Goal: Task Accomplishment & Management: Use online tool/utility

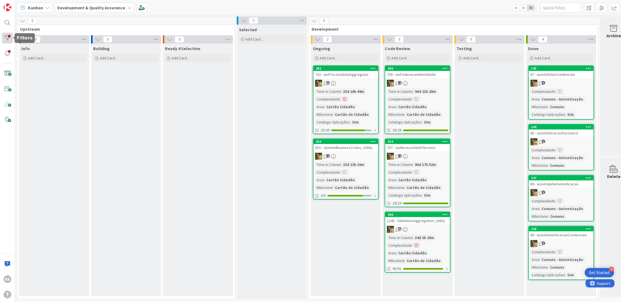
click at [5, 37] on div at bounding box center [7, 38] width 11 height 11
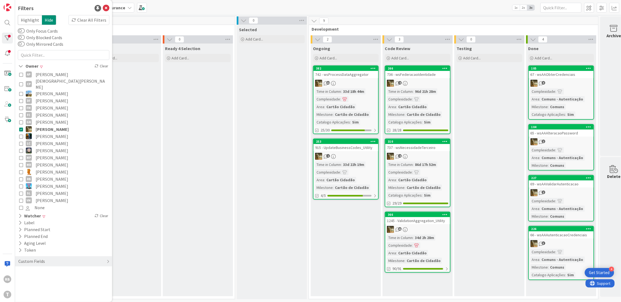
click at [21, 177] on icon at bounding box center [21, 179] width 4 height 4
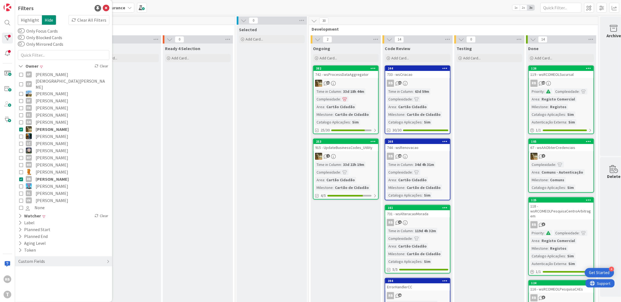
click at [21, 126] on button "[PERSON_NAME]" at bounding box center [63, 129] width 89 height 7
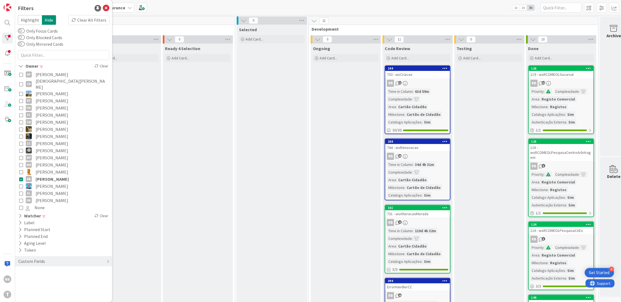
click at [412, 100] on div at bounding box center [416, 99] width 8 height 6
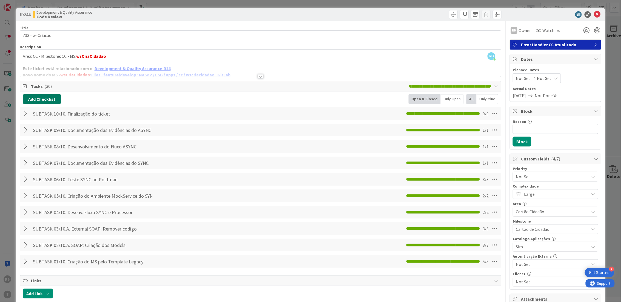
click at [55, 97] on button "Add Checklist" at bounding box center [42, 99] width 38 height 10
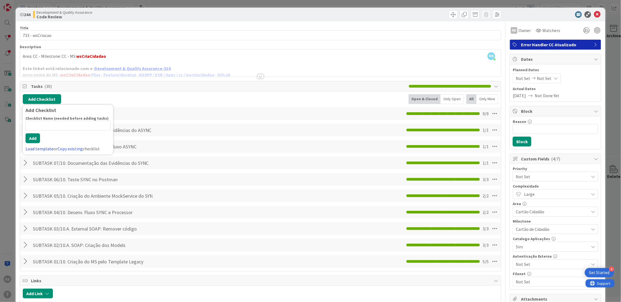
click at [48, 147] on link "Load template" at bounding box center [39, 148] width 28 height 5
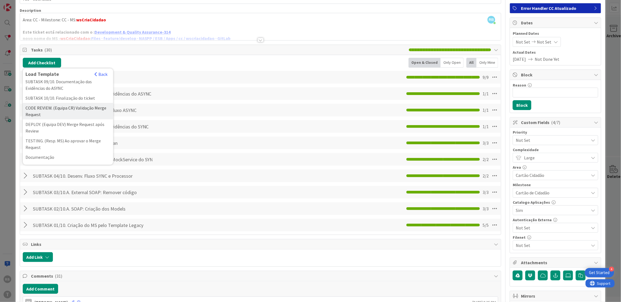
scroll to position [194, 0]
click at [60, 154] on div "Documentação" at bounding box center [68, 157] width 90 height 10
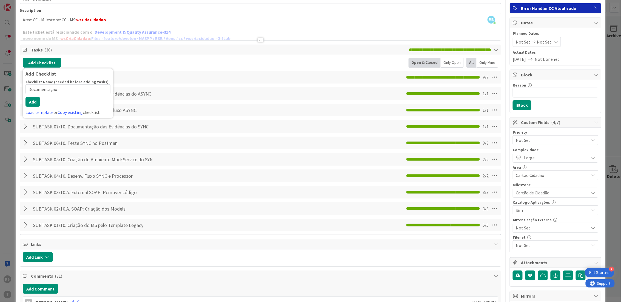
drag, startPoint x: 67, startPoint y: 97, endPoint x: 16, endPoint y: 91, distance: 51.3
click at [39, 115] on link "Load template" at bounding box center [39, 112] width 28 height 5
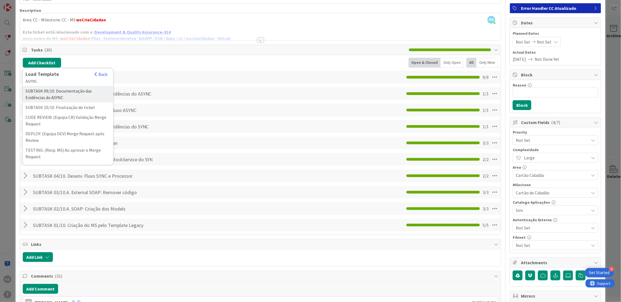
scroll to position [182, 0]
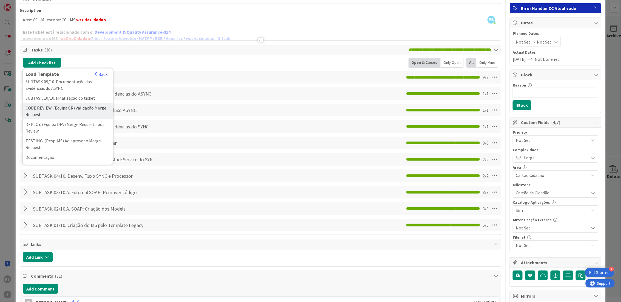
click at [64, 119] on div "CODE REVIEW. (Equipa CR) Validação Merge Request" at bounding box center [68, 111] width 90 height 16
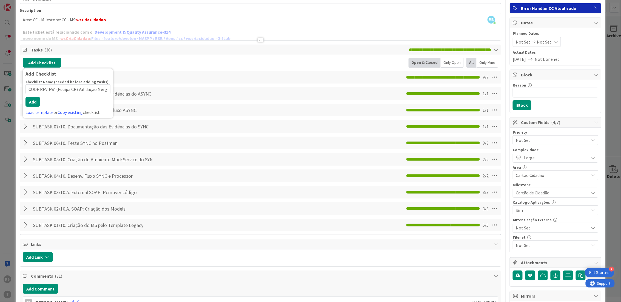
scroll to position [0, 16]
click at [32, 106] on button "Add" at bounding box center [32, 102] width 15 height 10
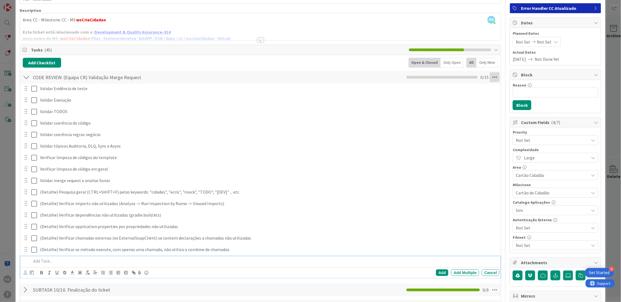
click at [489, 76] on icon at bounding box center [494, 77] width 10 height 10
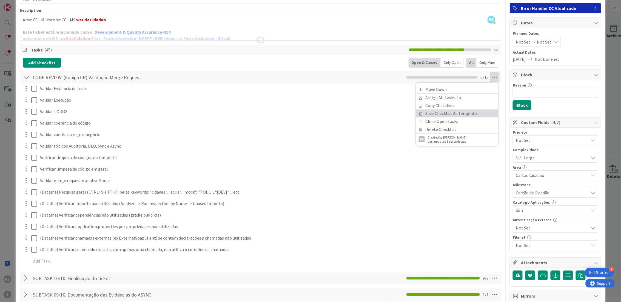
click at [456, 115] on link "Save Checklist As Template..." at bounding box center [457, 114] width 82 height 8
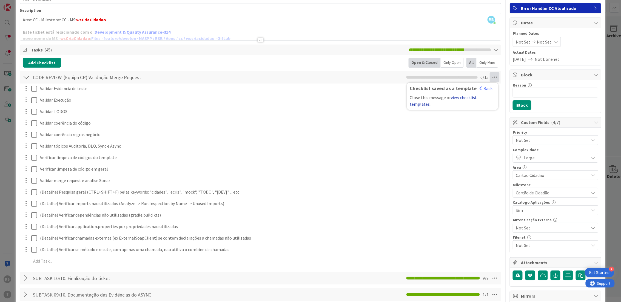
click at [463, 96] on link "view checklist templates" at bounding box center [442, 101] width 67 height 12
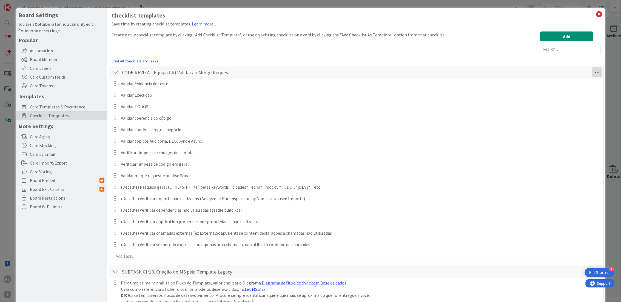
click at [592, 73] on icon at bounding box center [597, 72] width 10 height 10
click at [553, 109] on link "Delete Checklist" at bounding box center [559, 109] width 82 height 8
click at [524, 98] on button "Delete" at bounding box center [534, 99] width 21 height 10
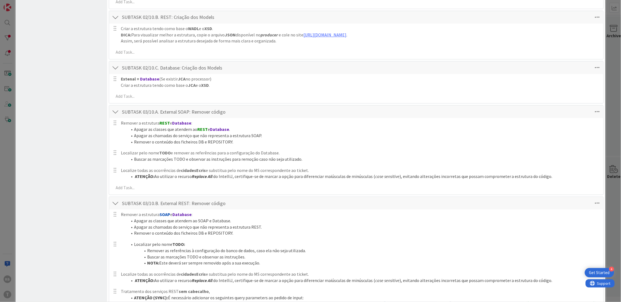
scroll to position [511, 0]
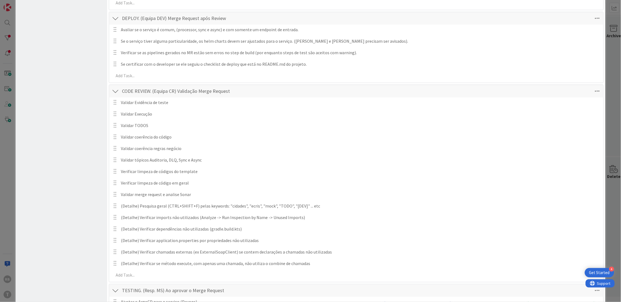
scroll to position [1661, 0]
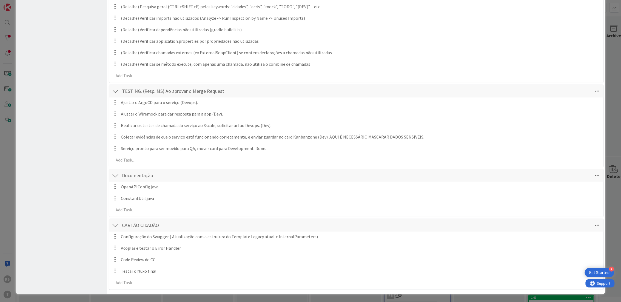
click at [315, 226] on div "CARTÃO CIDADÃO Checklist Name 15 / 64 CARTÃO CIDADÃO" at bounding box center [356, 225] width 494 height 13
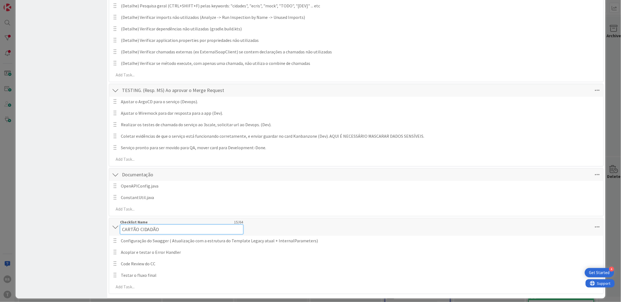
click at [197, 228] on input "CARTÃO CIDADÃO" at bounding box center [181, 230] width 123 height 10
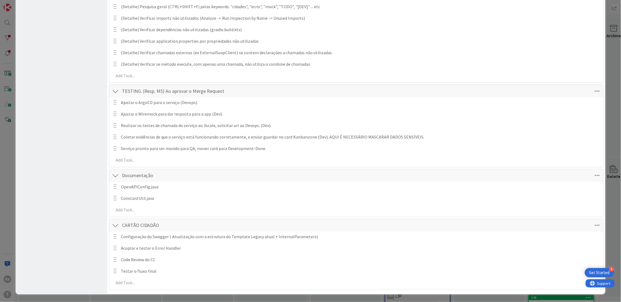
click at [326, 228] on div "CARTÃO CIDADÃO Checklist Name 15 / 64 CARTÃO CIDADÃO" at bounding box center [356, 225] width 494 height 13
click at [592, 226] on icon at bounding box center [597, 225] width 10 height 10
click at [560, 246] on link "Assign All Tasks To..." at bounding box center [559, 246] width 82 height 8
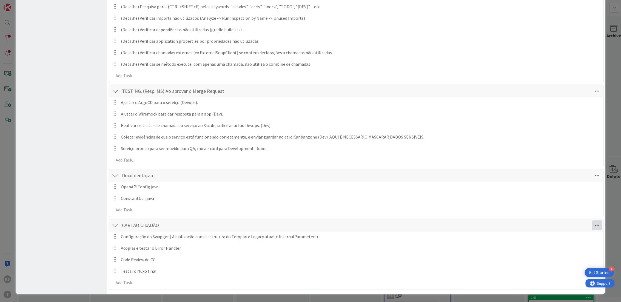
click at [593, 224] on icon at bounding box center [597, 225] width 10 height 10
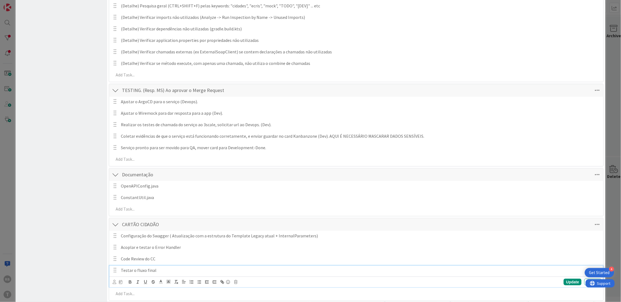
click at [177, 270] on p "Testar o fluxo final" at bounding box center [360, 270] width 478 height 6
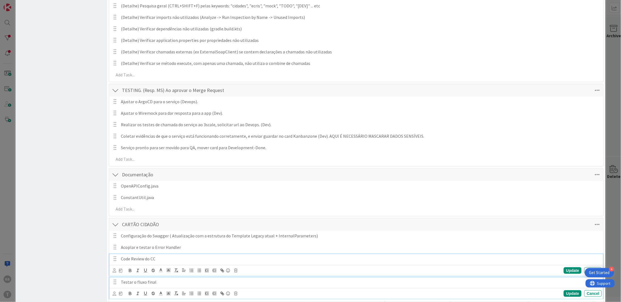
click at [178, 256] on div "Code Review do CC" at bounding box center [360, 259] width 483 height 10
